Goal: Transaction & Acquisition: Download file/media

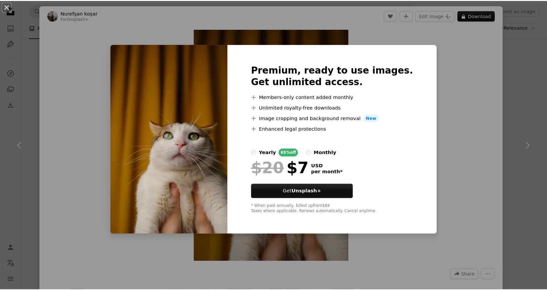
scroll to position [7079, 0]
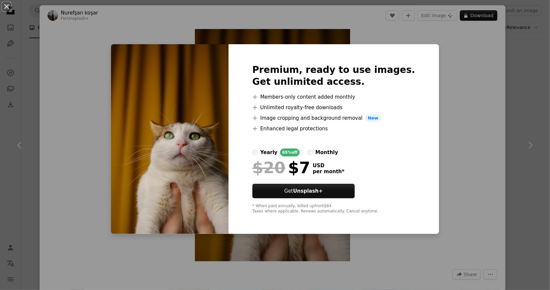
click at [440, 178] on div "An X shape Premium, ready to use images. Get unlimited access. A plus sign Memb…" at bounding box center [275, 145] width 550 height 290
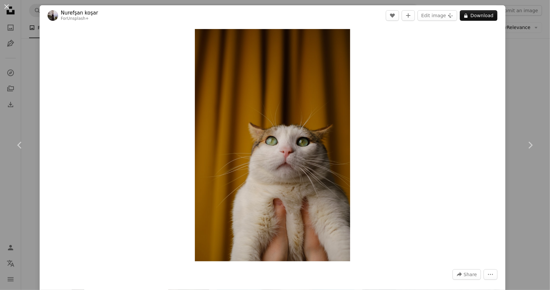
click at [522, 69] on div "An X shape Chevron left Chevron right Nurefşan [PERSON_NAME] For Unsplash+ A he…" at bounding box center [275, 145] width 550 height 290
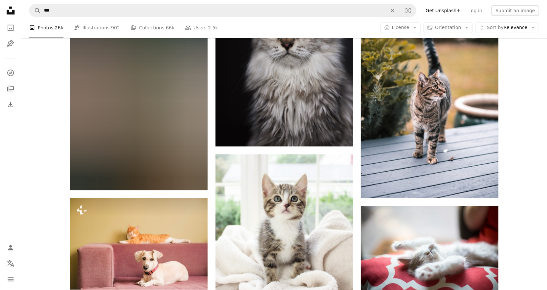
scroll to position [13420, 0]
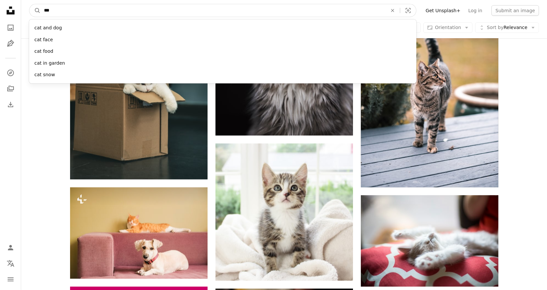
drag, startPoint x: 75, startPoint y: 14, endPoint x: 41, endPoint y: 13, distance: 34.0
click at [41, 13] on input "***" at bounding box center [213, 10] width 344 height 13
type input "*********"
click button "A magnifying glass" at bounding box center [34, 10] width 11 height 13
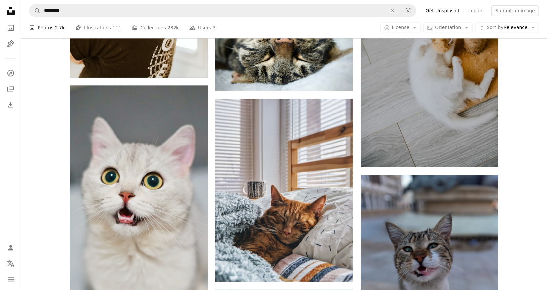
scroll to position [969, 0]
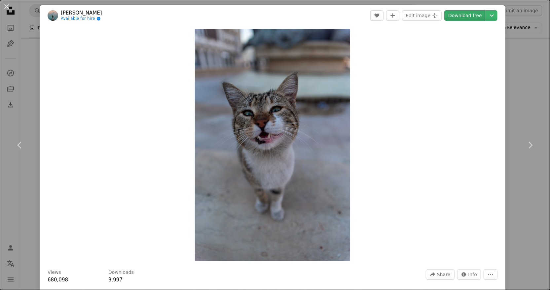
click at [465, 15] on link "Download free" at bounding box center [465, 15] width 42 height 11
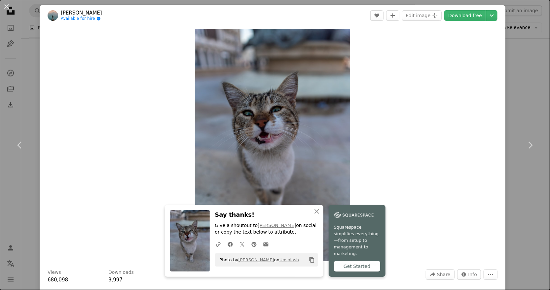
click at [516, 109] on div "An X shape Chevron left Chevron right [PERSON_NAME] Available for hire A checkm…" at bounding box center [275, 145] width 550 height 290
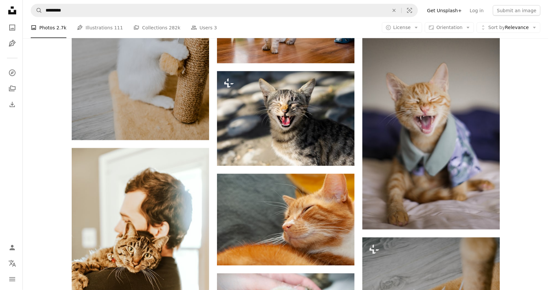
scroll to position [594, 0]
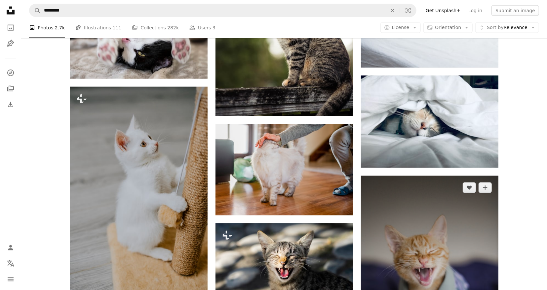
click at [455, 176] on img at bounding box center [429, 279] width 137 height 206
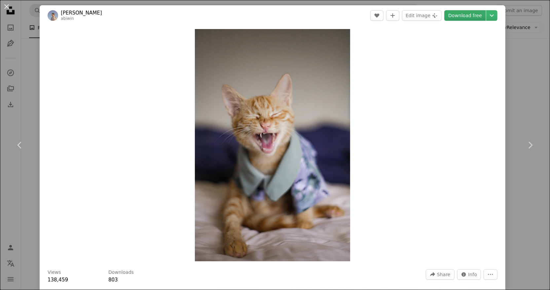
click at [456, 15] on link "Download free" at bounding box center [465, 15] width 42 height 11
